Goal: Communication & Community: Connect with others

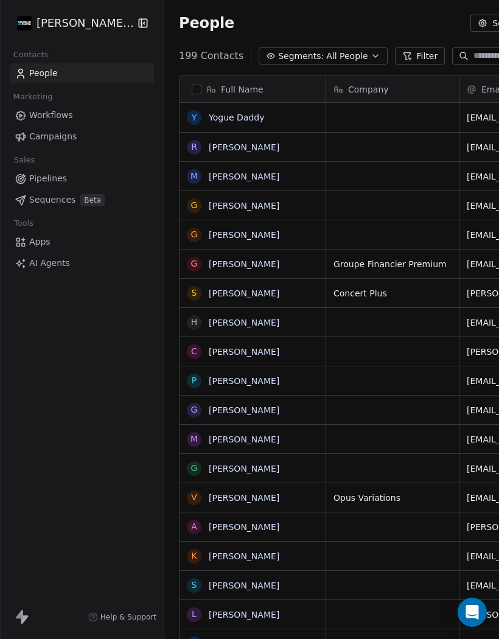
scroll to position [609, 505]
click at [228, 114] on link "Yogue Daddy" at bounding box center [237, 118] width 56 height 10
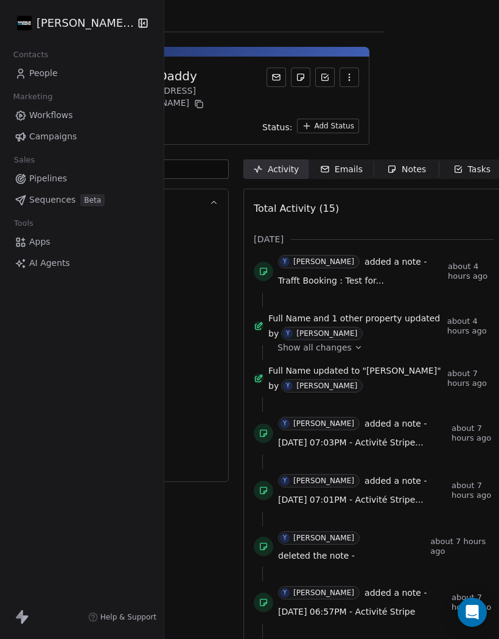
scroll to position [0, 114]
click at [343, 163] on div "Emails" at bounding box center [342, 169] width 43 height 13
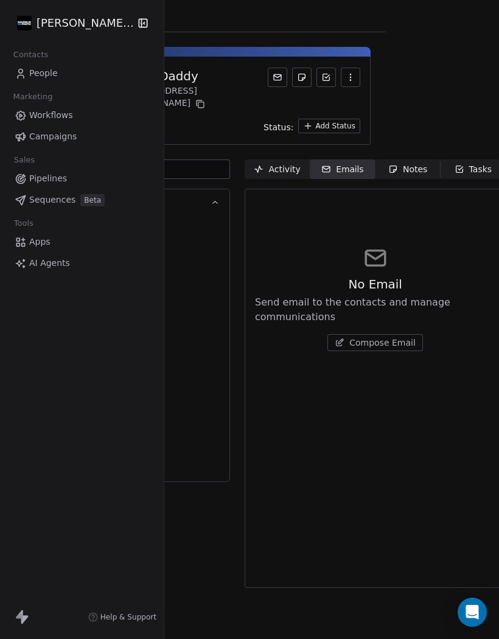
click at [362, 338] on span "Compose Email" at bounding box center [382, 343] width 66 height 12
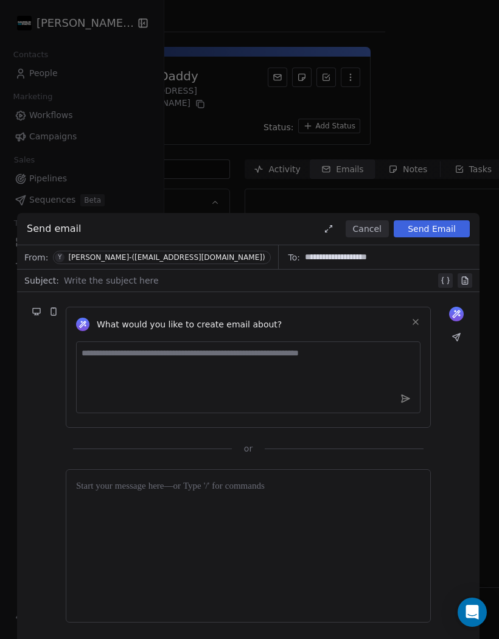
click at [98, 285] on div at bounding box center [250, 280] width 372 height 15
click at [124, 496] on div at bounding box center [248, 546] width 345 height 133
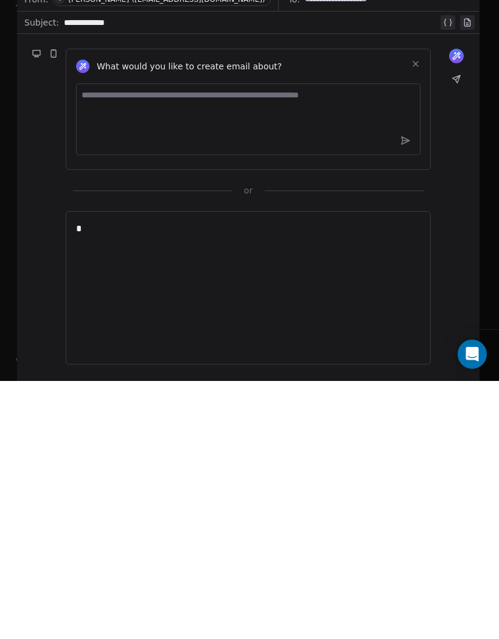
scroll to position [53, 0]
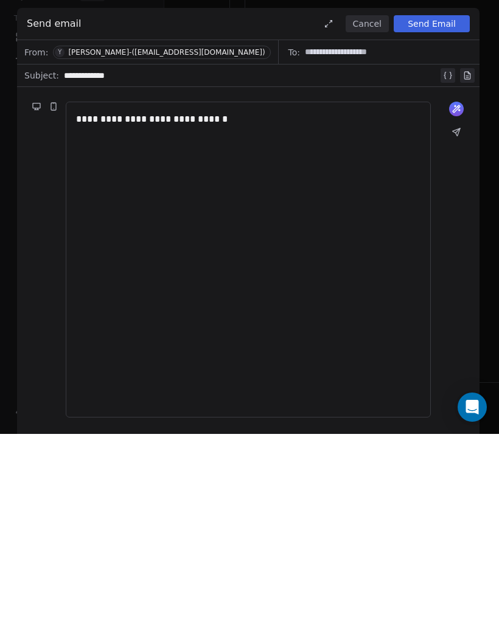
click at [438, 220] on button "Send Email" at bounding box center [432, 228] width 76 height 17
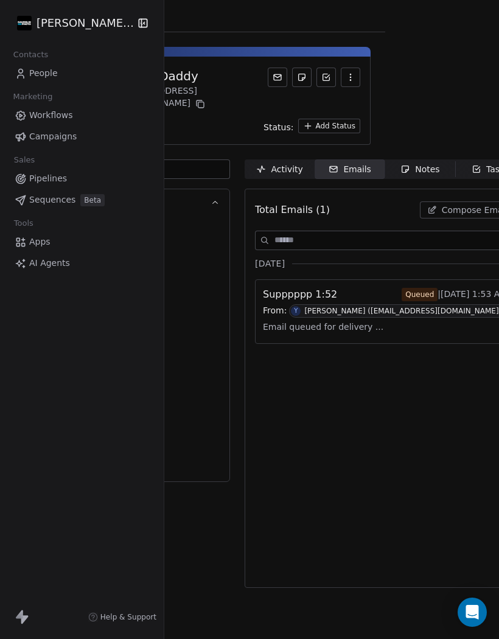
click at [44, 72] on span "People" at bounding box center [43, 73] width 29 height 13
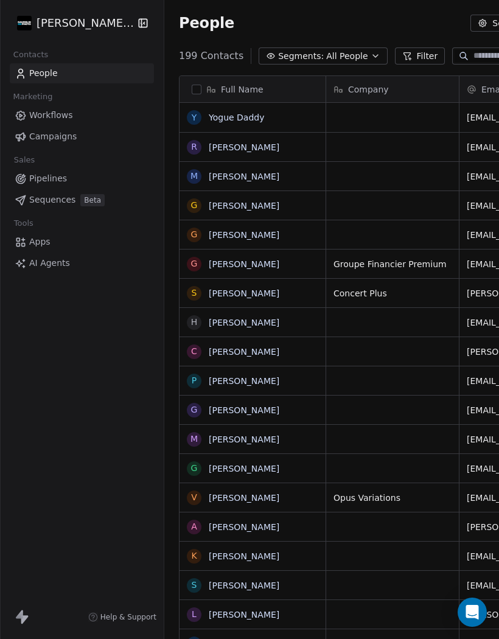
scroll to position [609, 505]
click at [252, 118] on link "Yogue Daddy" at bounding box center [237, 118] width 56 height 10
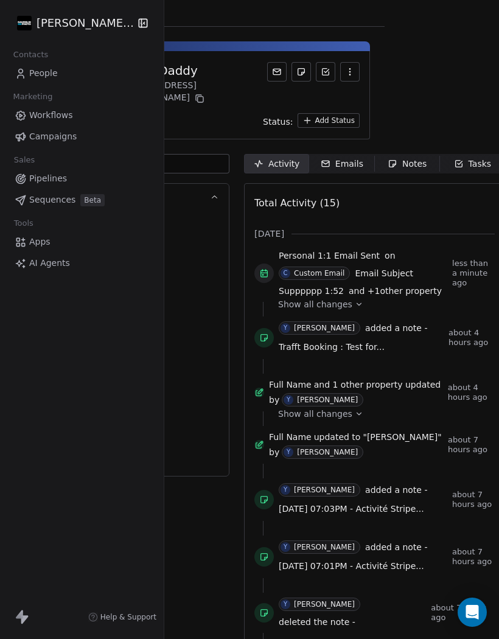
scroll to position [5, 114]
click at [338, 161] on span "Emails Emails" at bounding box center [342, 163] width 65 height 19
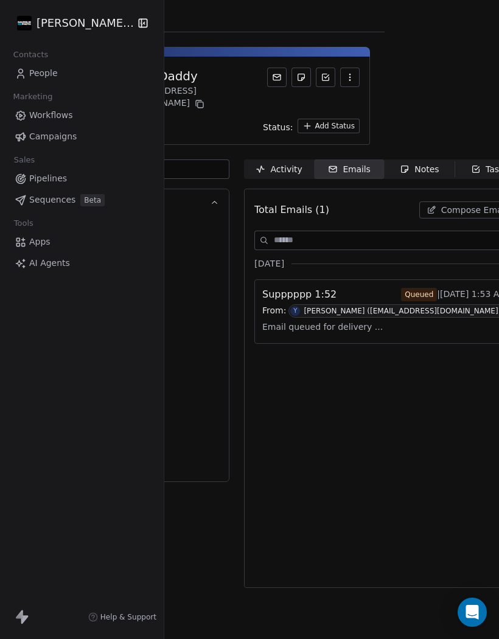
scroll to position [0, 114]
